Goal: Navigation & Orientation: Understand site structure

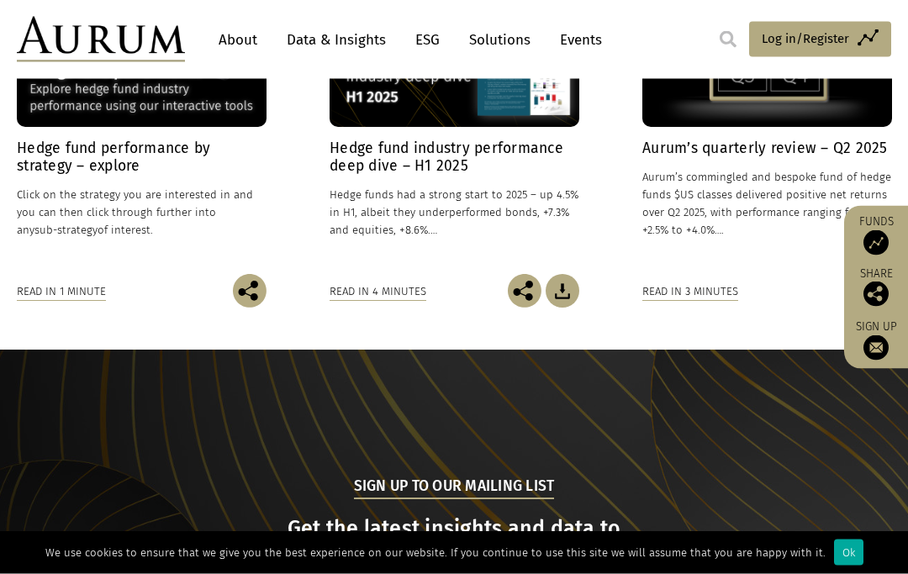
scroll to position [1383, 0]
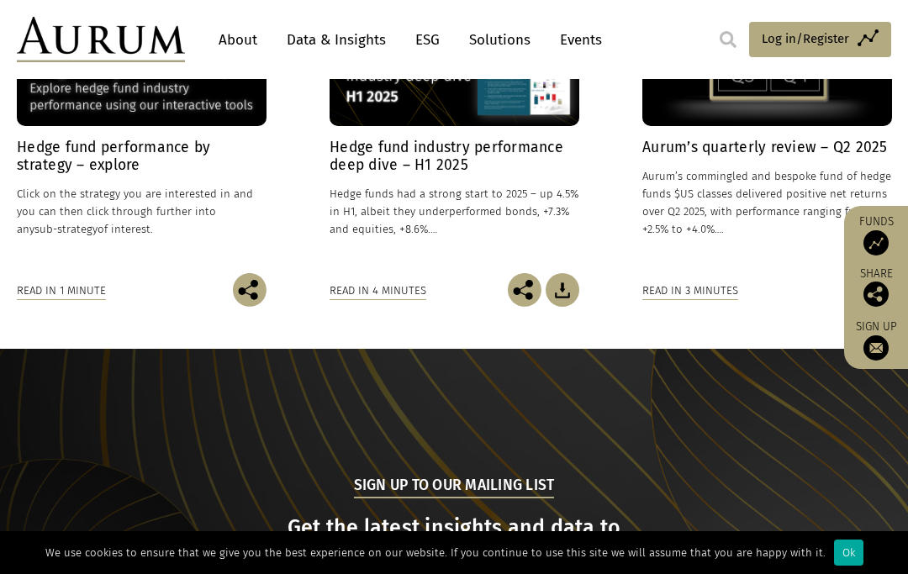
click at [834, 566] on div "Ok" at bounding box center [848, 553] width 29 height 26
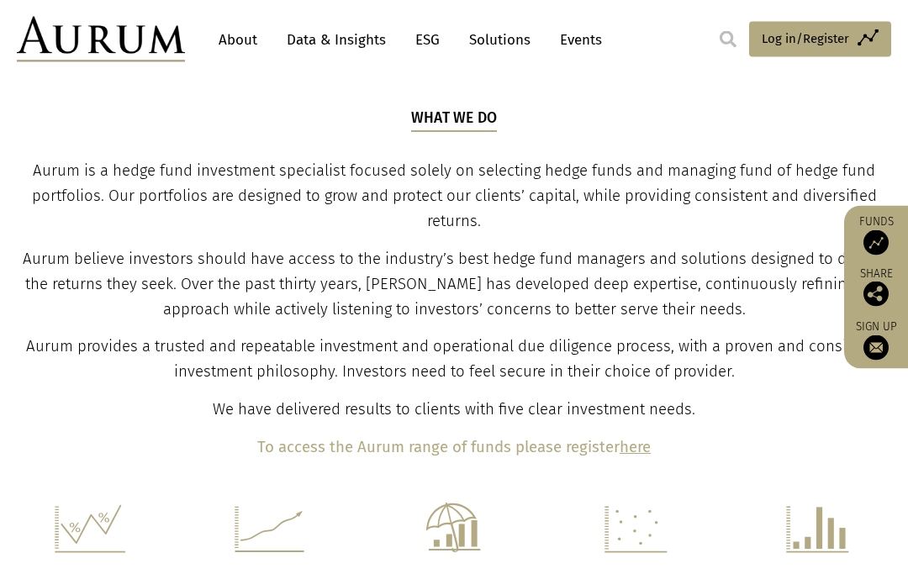
scroll to position [567, 0]
click at [247, 39] on link "About" at bounding box center [237, 39] width 55 height 31
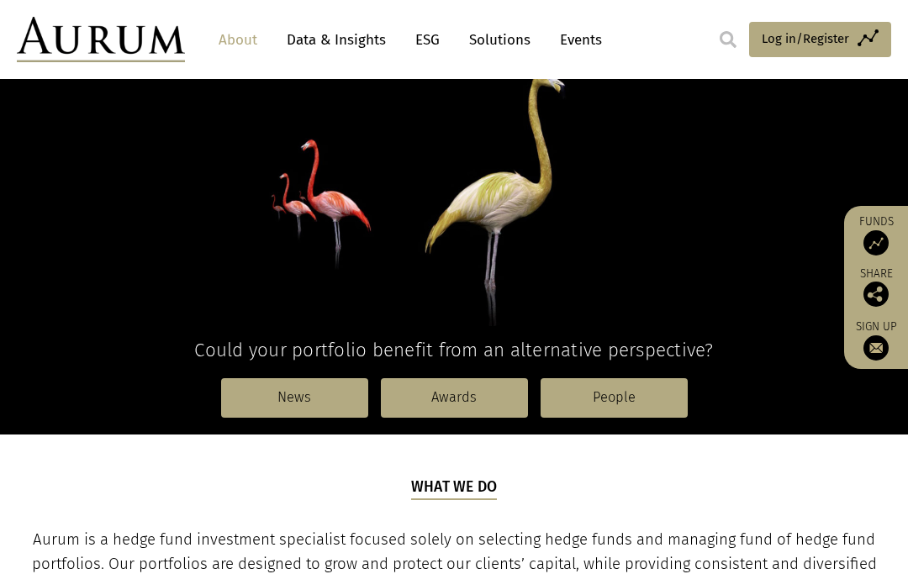
scroll to position [196, 0]
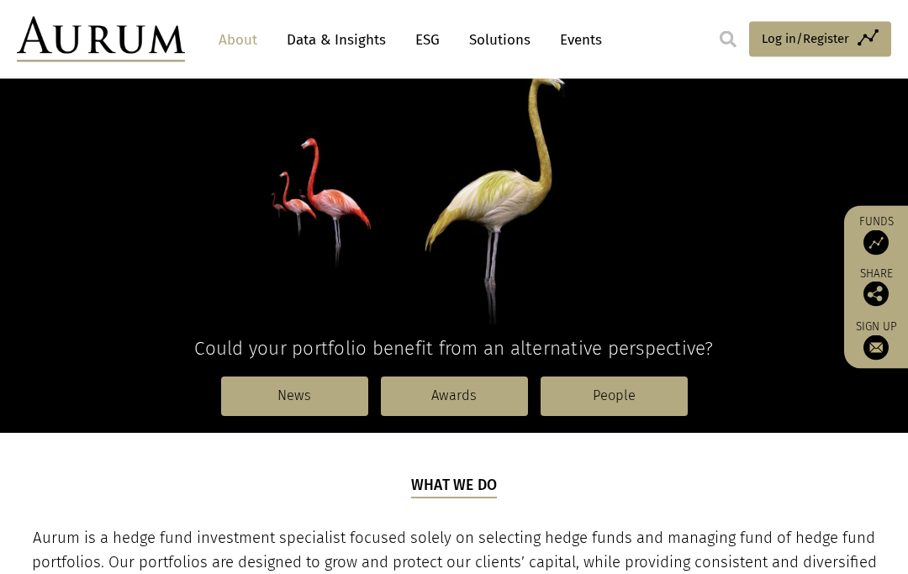
click at [602, 392] on link "People" at bounding box center [614, 396] width 147 height 39
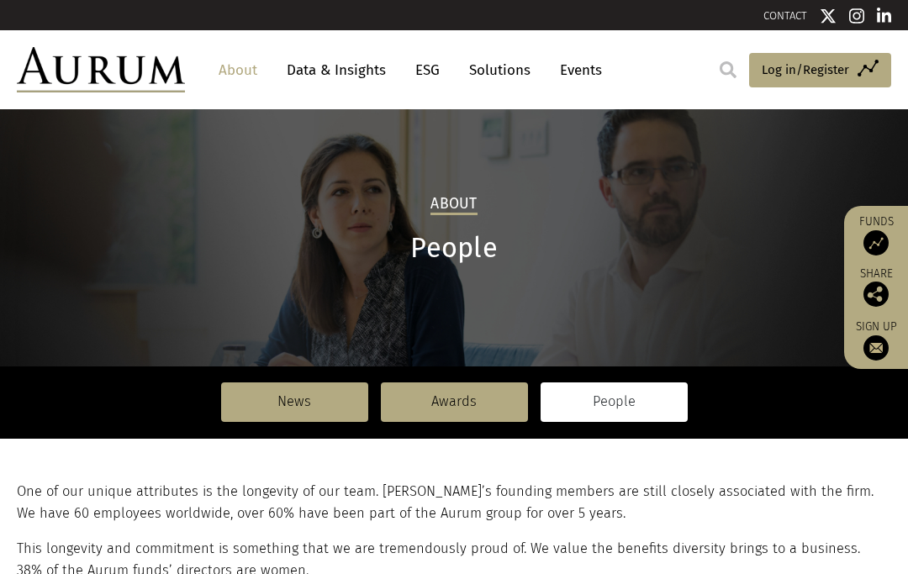
click at [611, 402] on link "People" at bounding box center [614, 401] width 147 height 39
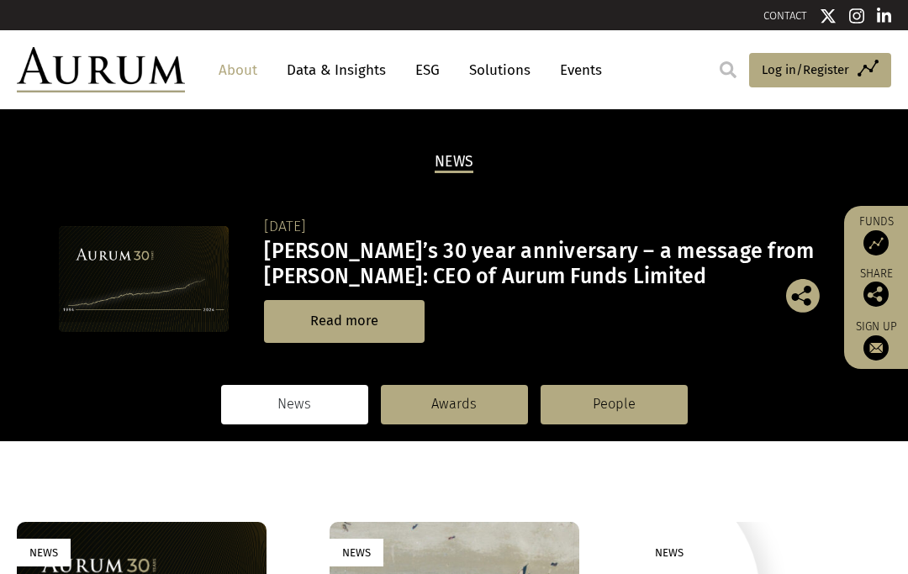
click at [617, 401] on link "People" at bounding box center [614, 404] width 147 height 39
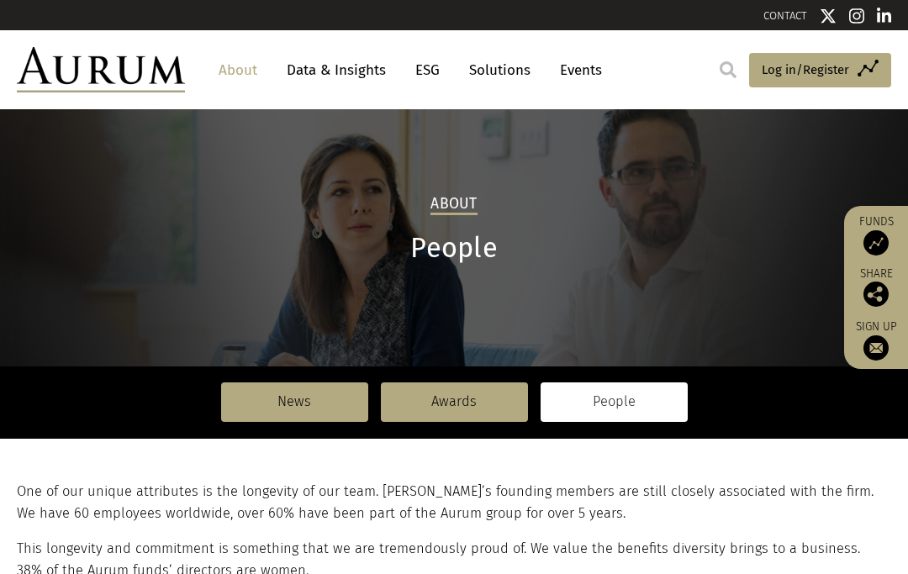
click at [473, 398] on link "Awards" at bounding box center [454, 401] width 147 height 39
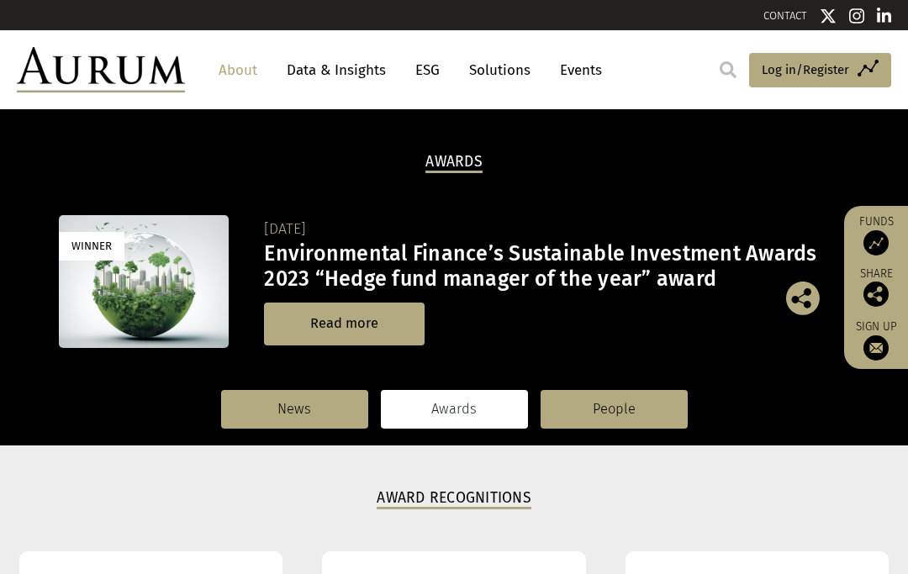
click at [237, 76] on link "About" at bounding box center [237, 70] width 55 height 31
